Goal: Book appointment/travel/reservation

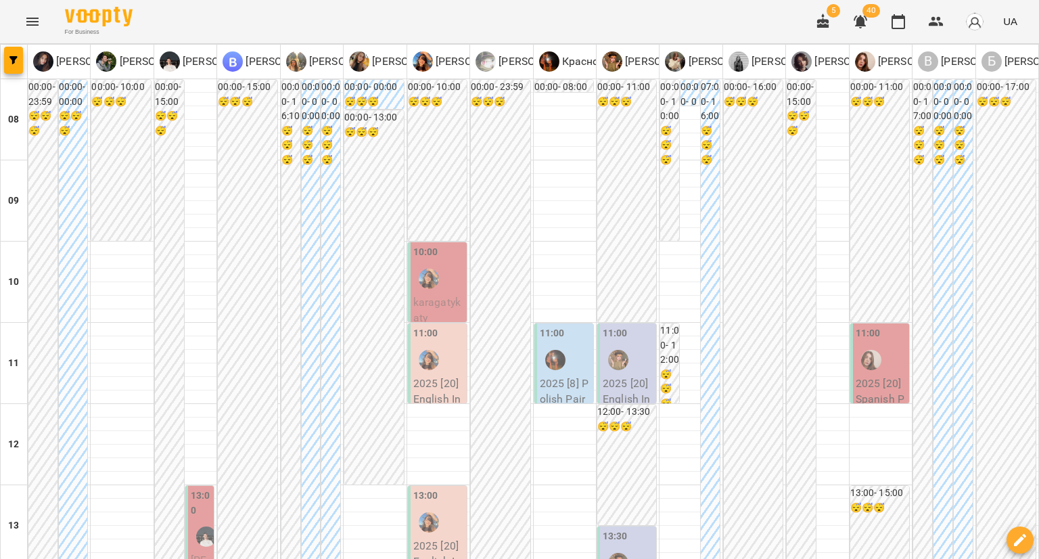
scroll to position [609, 0]
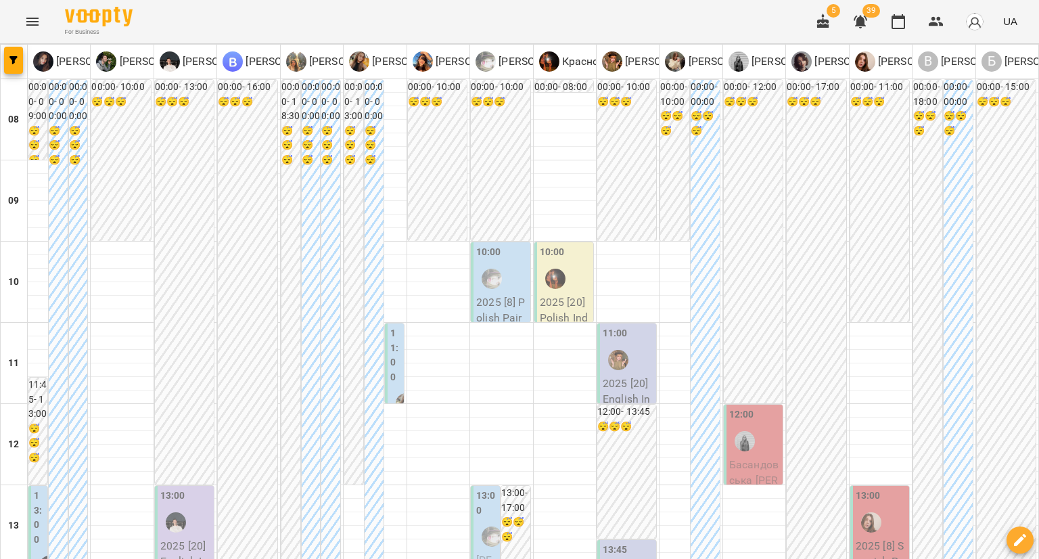
scroll to position [135, 0]
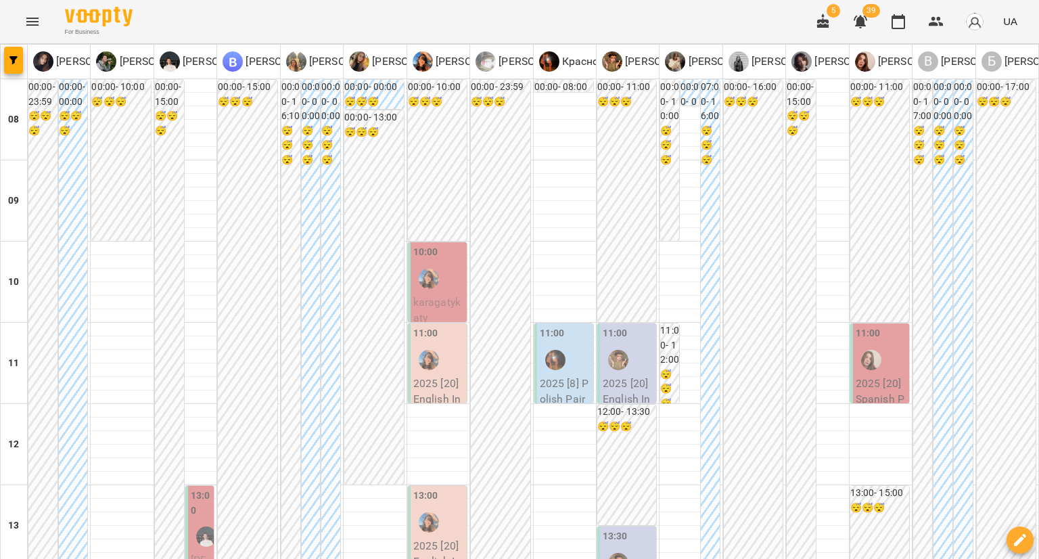
scroll to position [0, 0]
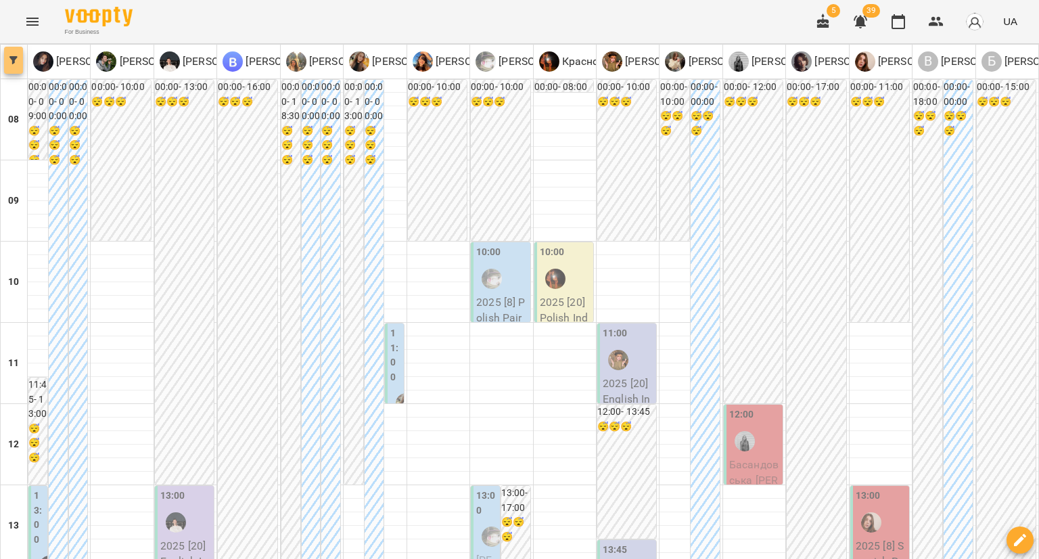
click at [12, 54] on button "button" at bounding box center [13, 60] width 19 height 27
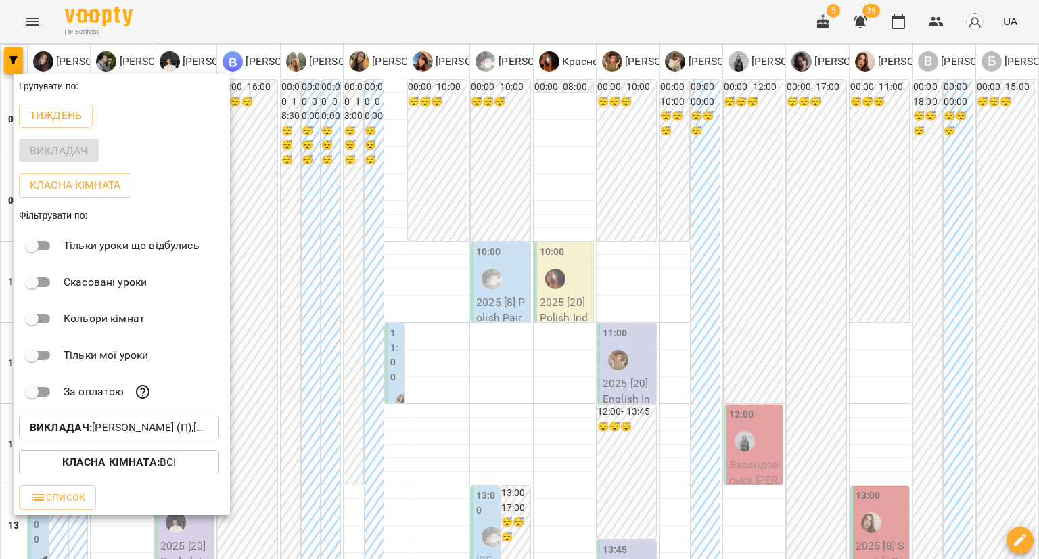
click at [32, 424] on b "Викладач :" at bounding box center [61, 427] width 62 height 13
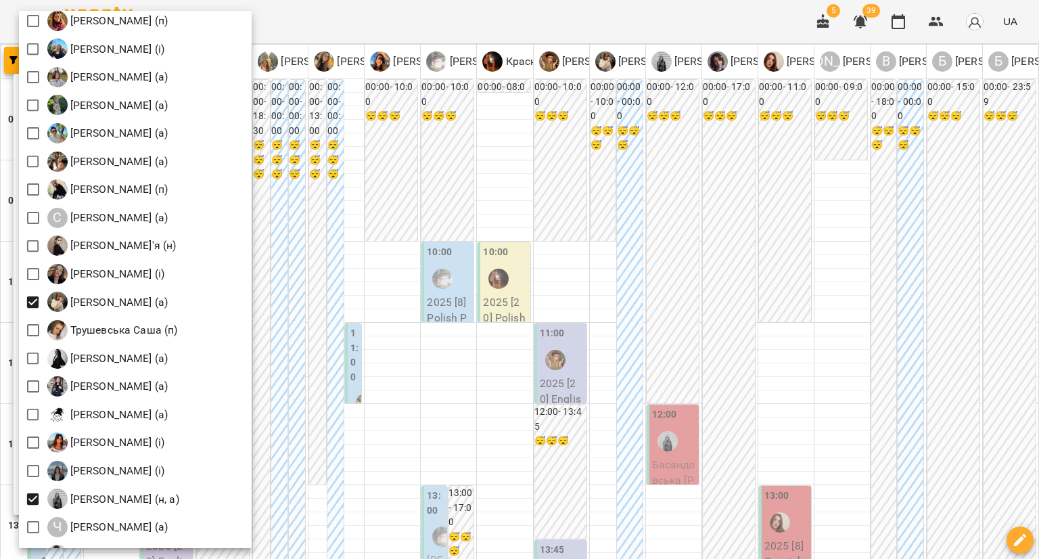
scroll to position [1827, 0]
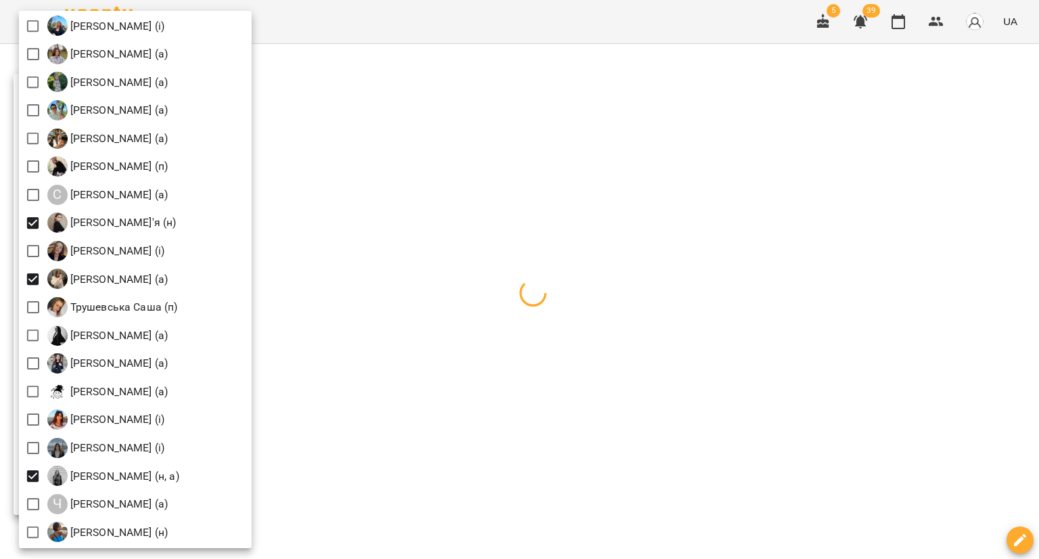
click at [425, 39] on div at bounding box center [519, 279] width 1039 height 559
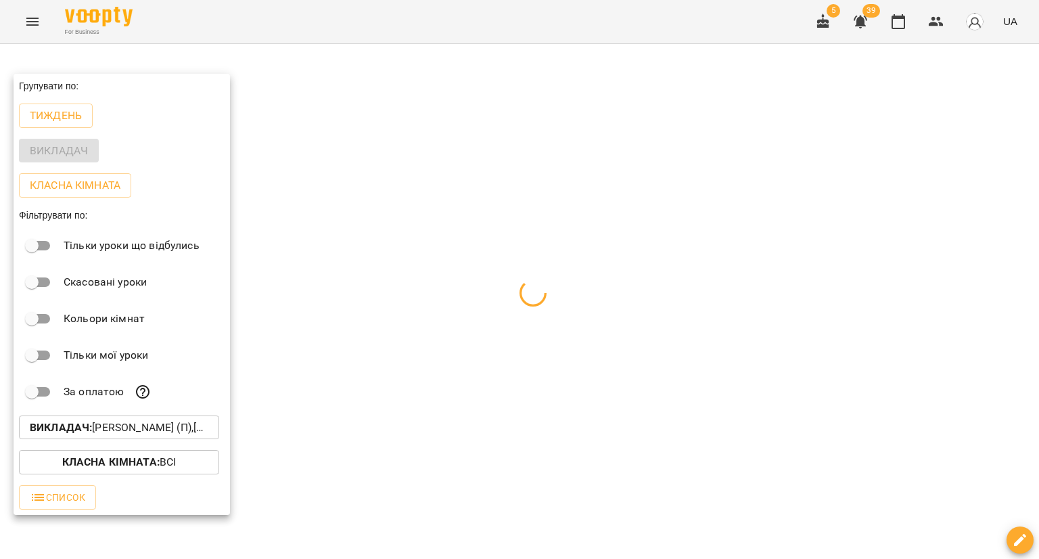
click at [428, 36] on div at bounding box center [519, 279] width 1039 height 559
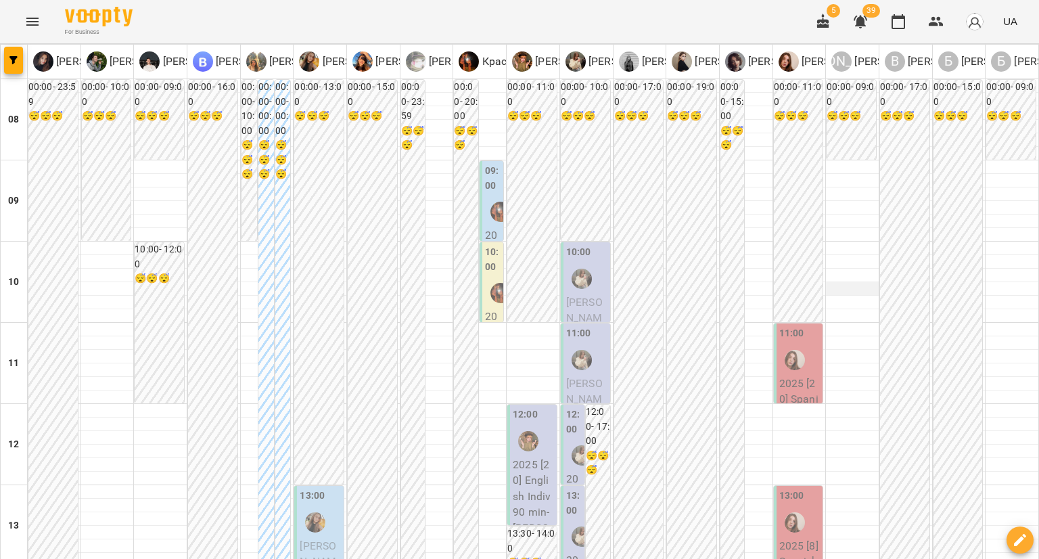
scroll to position [0, 0]
